Goal: Information Seeking & Learning: Learn about a topic

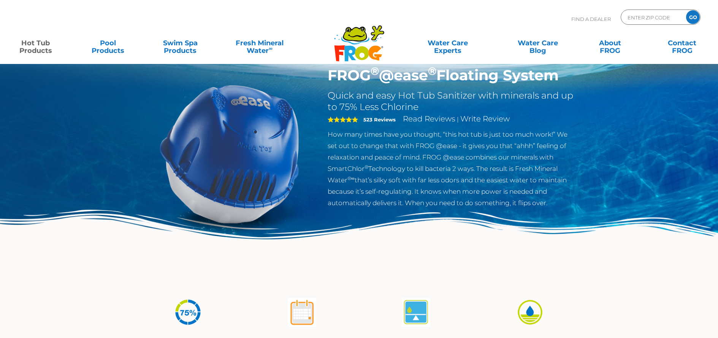
scroll to position [38, 0]
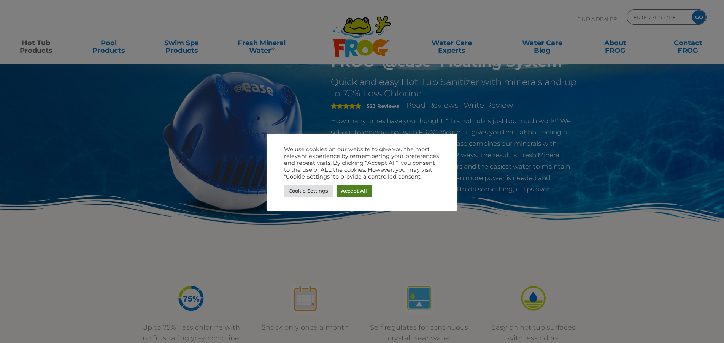
click at [358, 188] on link "Accept All" at bounding box center [354, 191] width 35 height 12
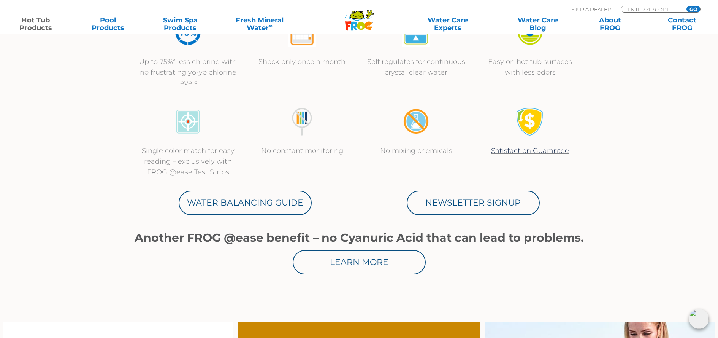
scroll to position [342, 0]
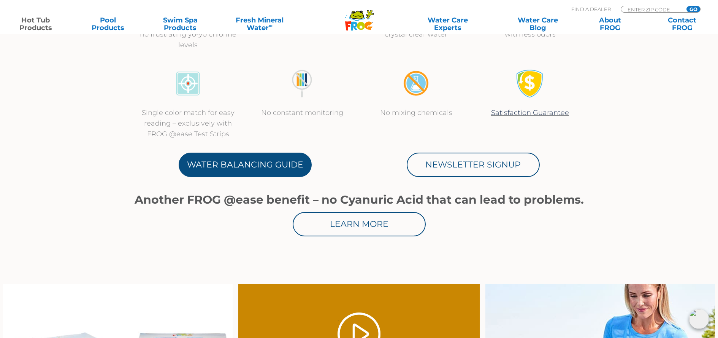
click at [239, 166] on link "Water Balancing Guide" at bounding box center [245, 164] width 133 height 24
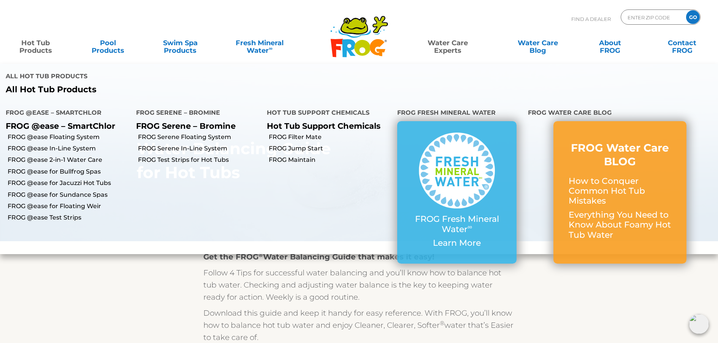
click at [44, 50] on link "Hot Tub Products" at bounding box center [36, 42] width 56 height 15
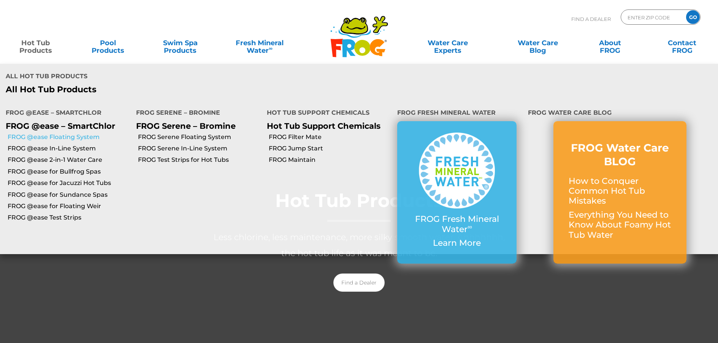
click at [60, 133] on link "FROG @ease Floating System" at bounding box center [69, 137] width 123 height 8
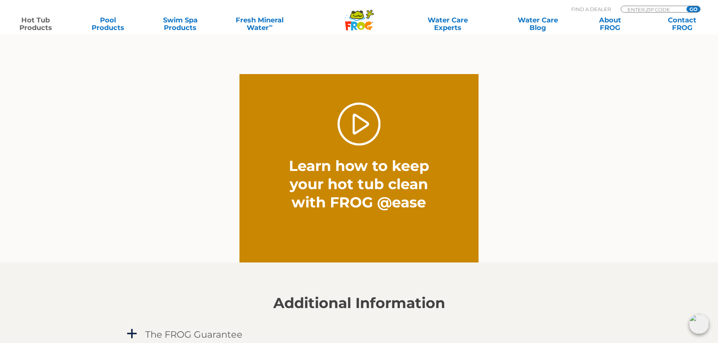
scroll to position [494, 0]
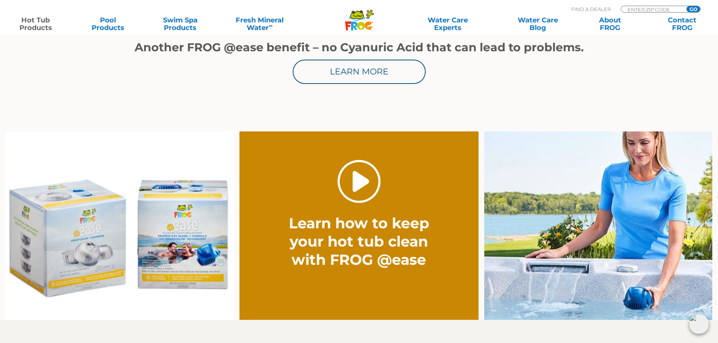
click at [356, 187] on link "." at bounding box center [359, 181] width 43 height 43
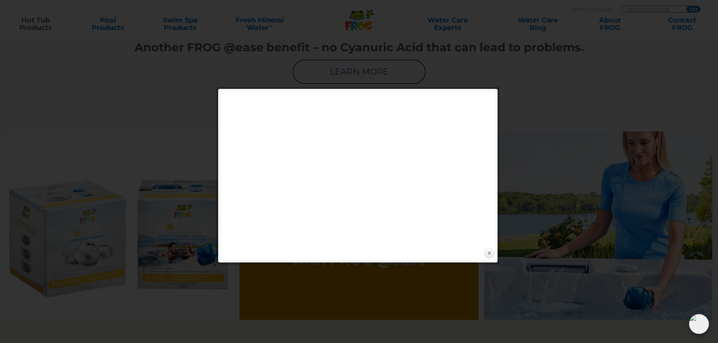
click at [490, 254] on link "Close" at bounding box center [489, 253] width 11 height 11
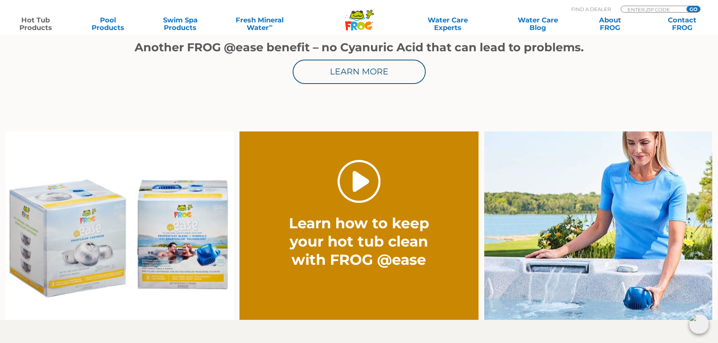
click at [357, 188] on link "." at bounding box center [359, 181] width 43 height 43
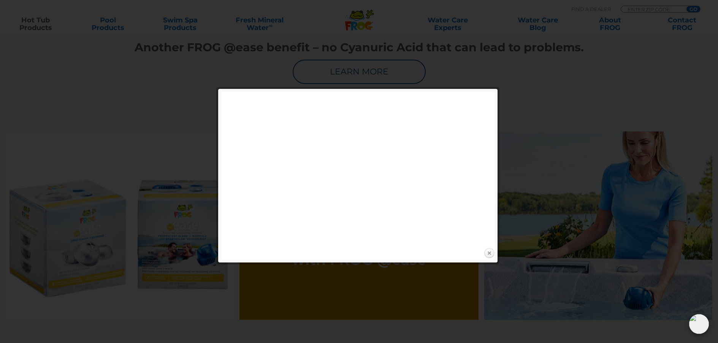
click at [490, 252] on link "Close" at bounding box center [489, 253] width 11 height 11
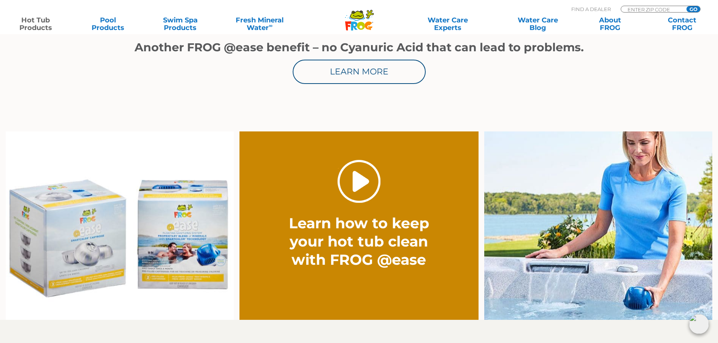
click at [354, 189] on link "." at bounding box center [359, 181] width 43 height 43
